Goal: Information Seeking & Learning: Learn about a topic

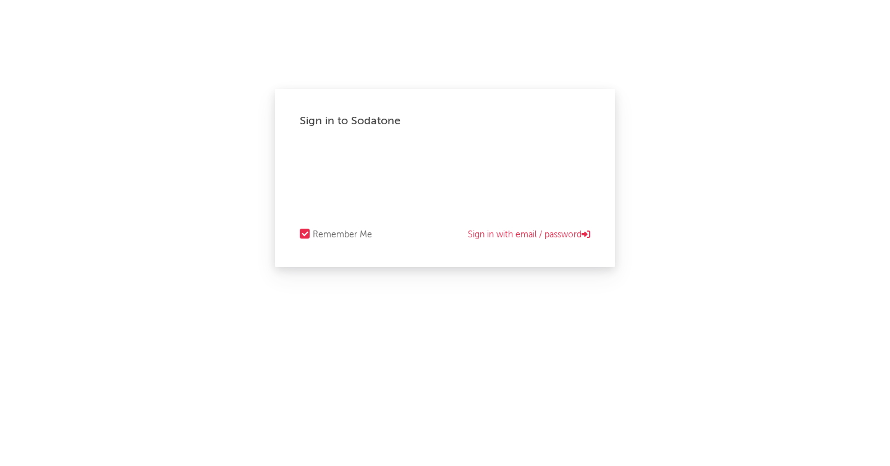
select select "other"
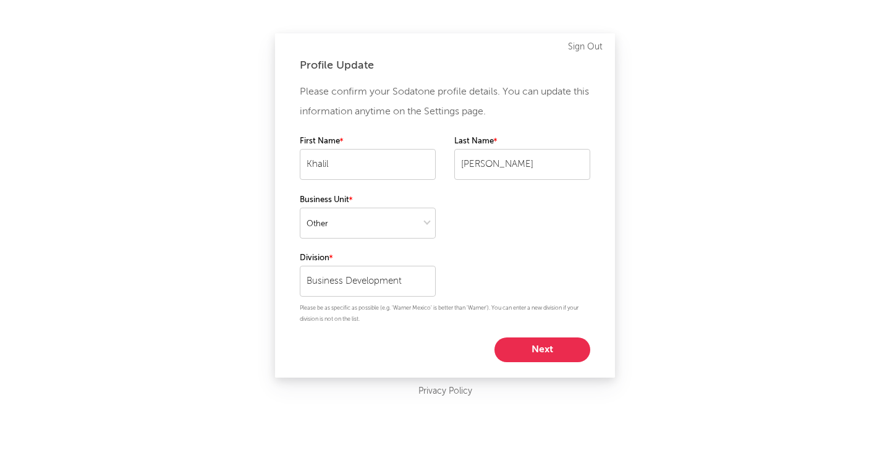
click at [523, 347] on button "Next" at bounding box center [542, 349] width 96 height 25
select select "other"
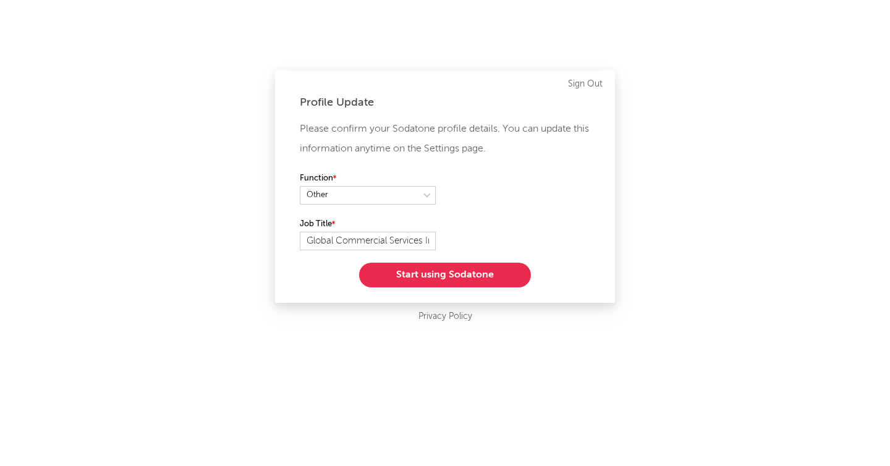
click at [491, 277] on button "Start using Sodatone" at bounding box center [445, 275] width 172 height 25
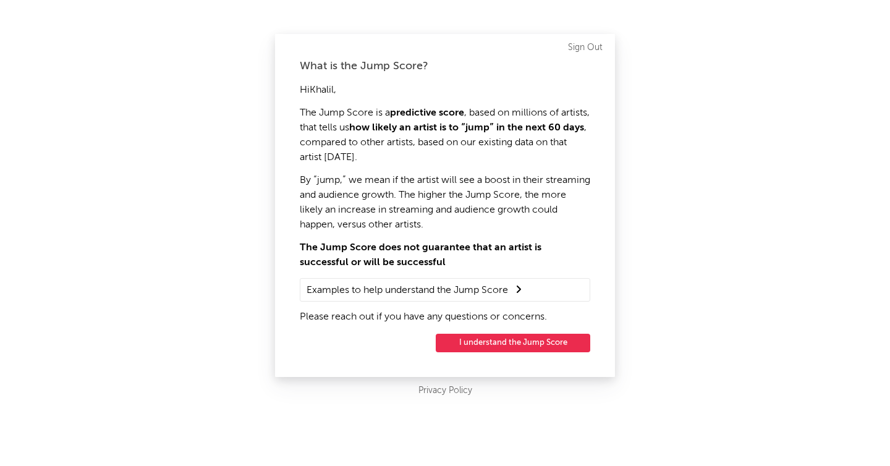
click at [507, 338] on button "I understand the Jump Score" at bounding box center [513, 343] width 155 height 19
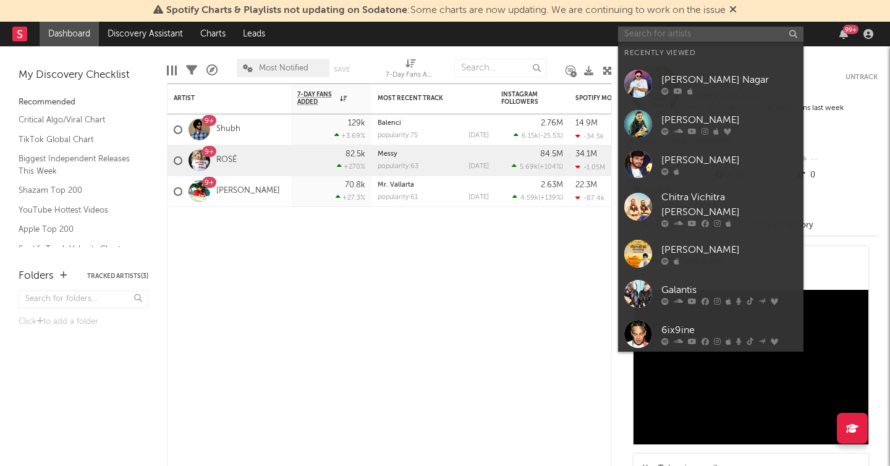
click at [657, 35] on input "text" at bounding box center [710, 34] width 185 height 15
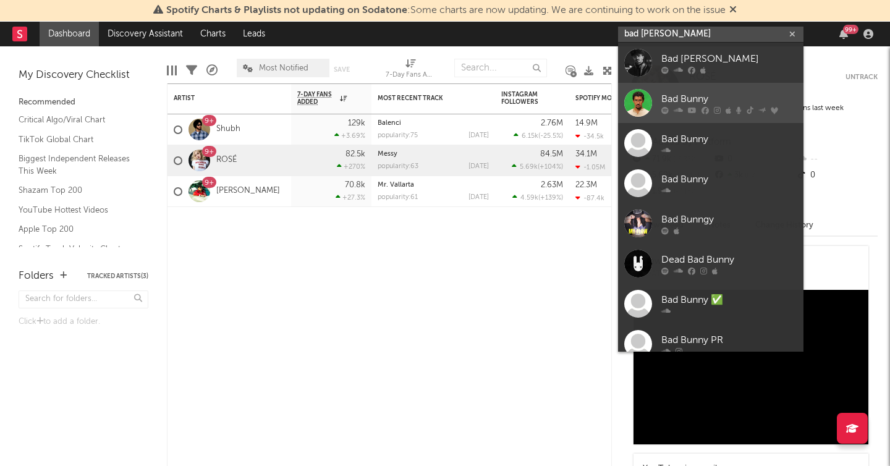
type input "bad [PERSON_NAME]"
click at [722, 109] on div at bounding box center [729, 109] width 136 height 7
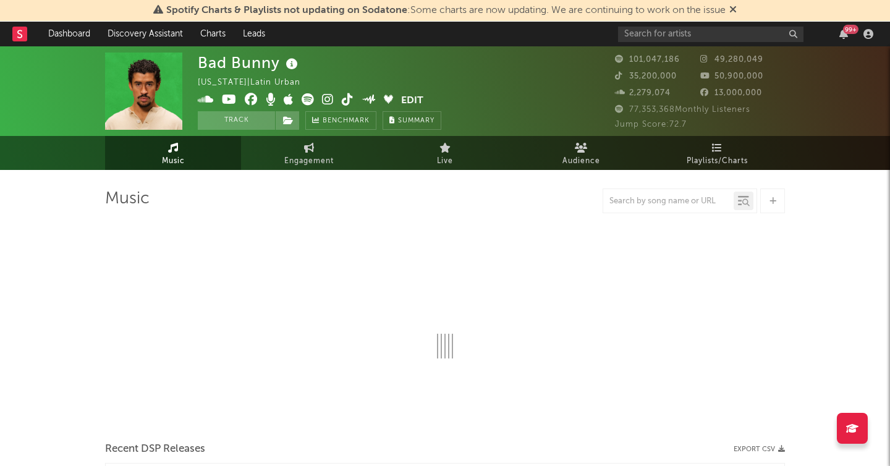
select select "6m"
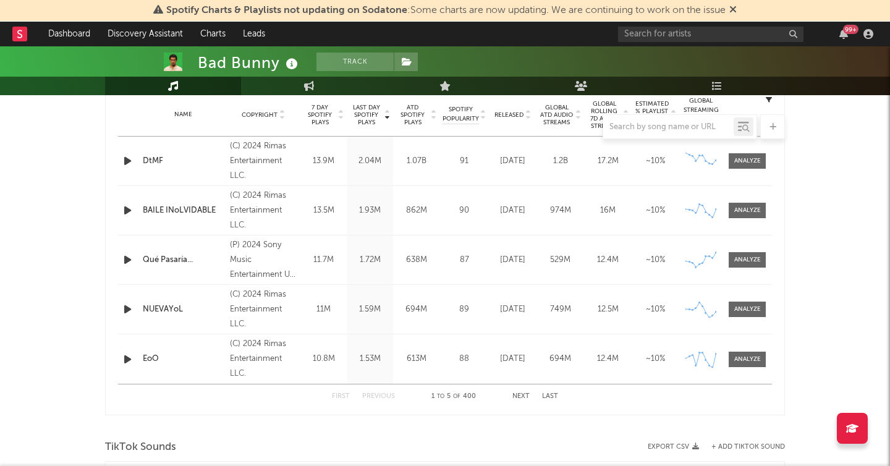
scroll to position [504, 0]
